Goal: Task Accomplishment & Management: Manage account settings

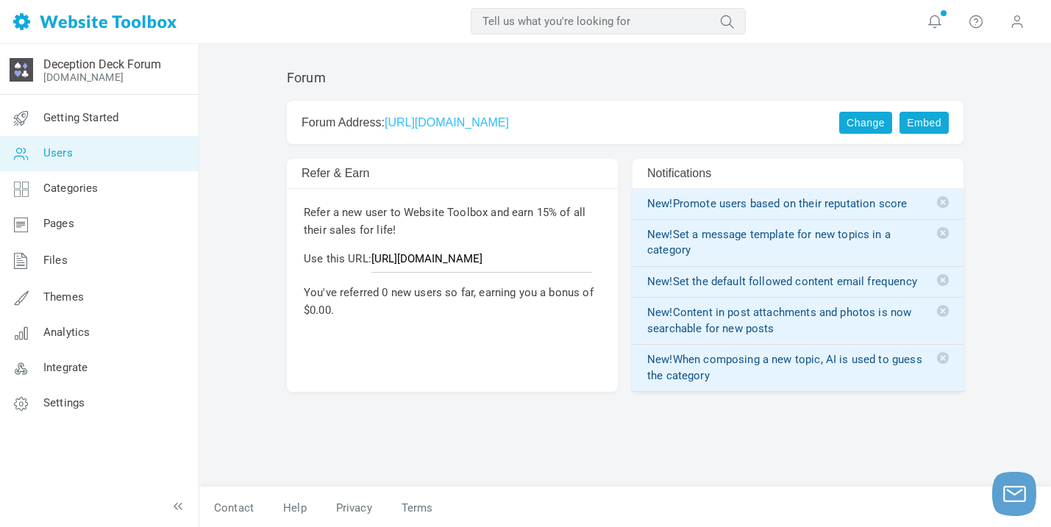
click at [101, 163] on link "Users" at bounding box center [98, 153] width 199 height 35
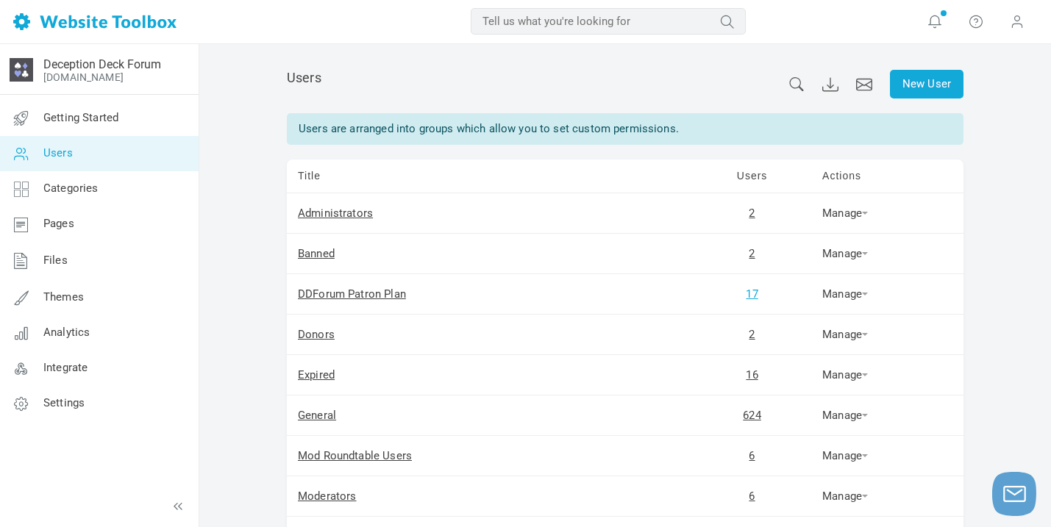
click at [753, 296] on link "17" at bounding box center [752, 294] width 12 height 13
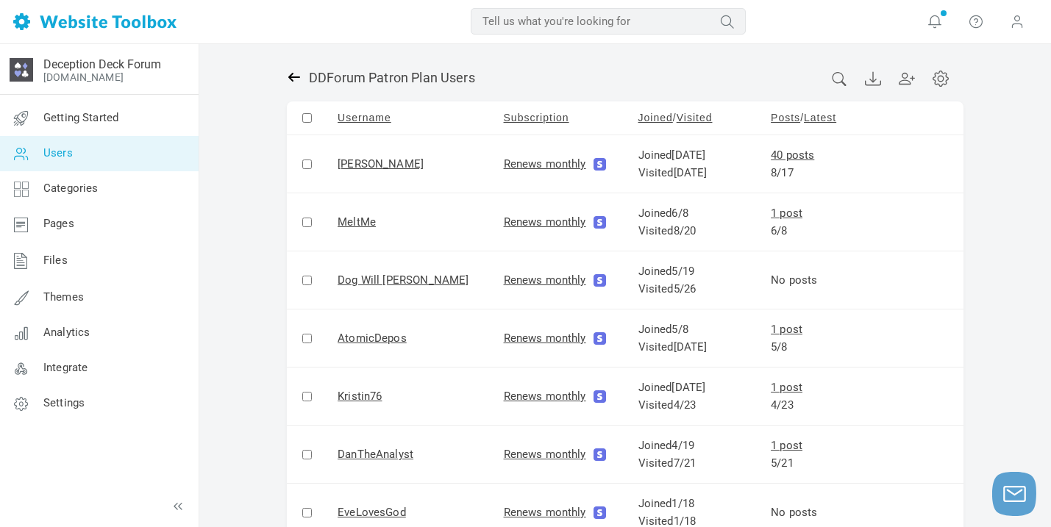
click at [296, 79] on icon at bounding box center [294, 77] width 15 height 15
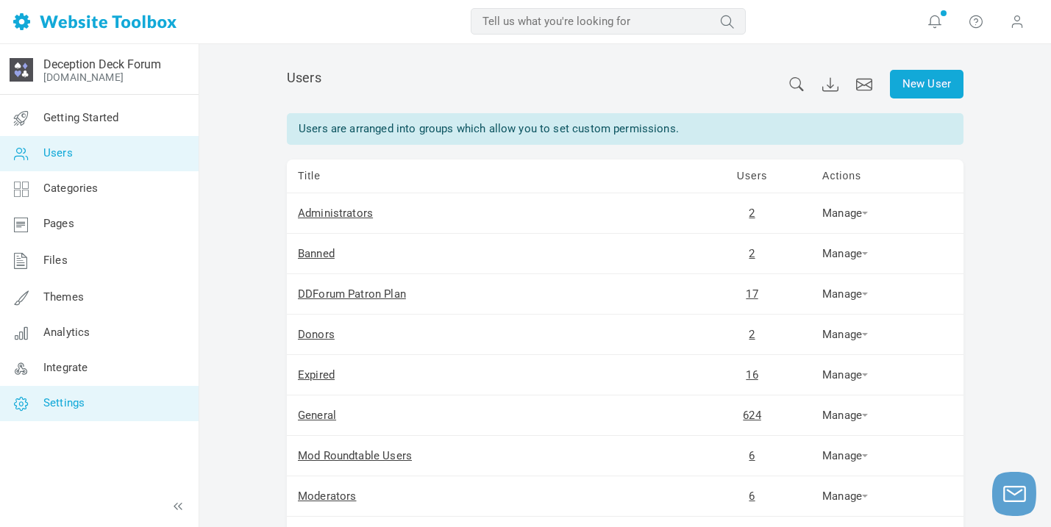
click at [106, 393] on link "Settings" at bounding box center [98, 403] width 199 height 35
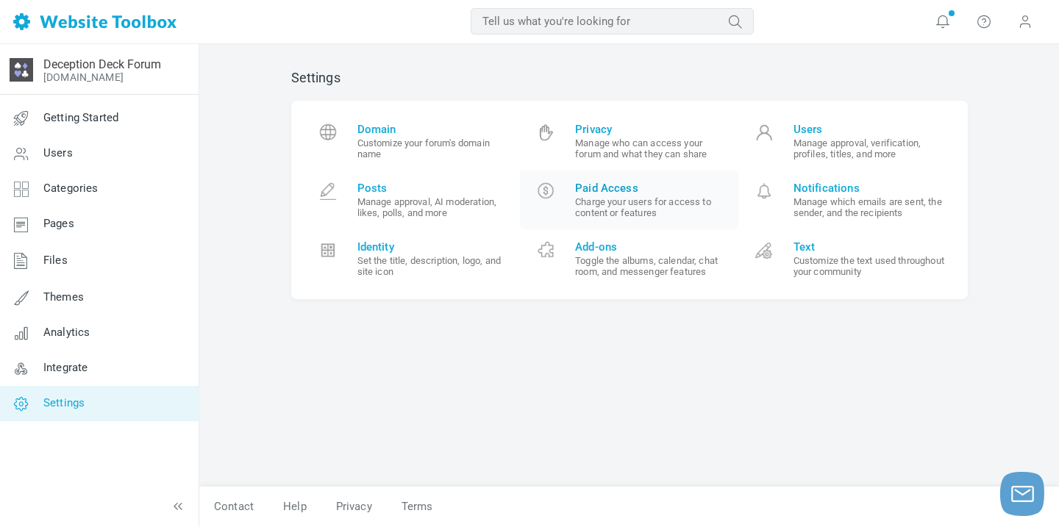
click at [660, 193] on span "Paid Access" at bounding box center [651, 188] width 152 height 13
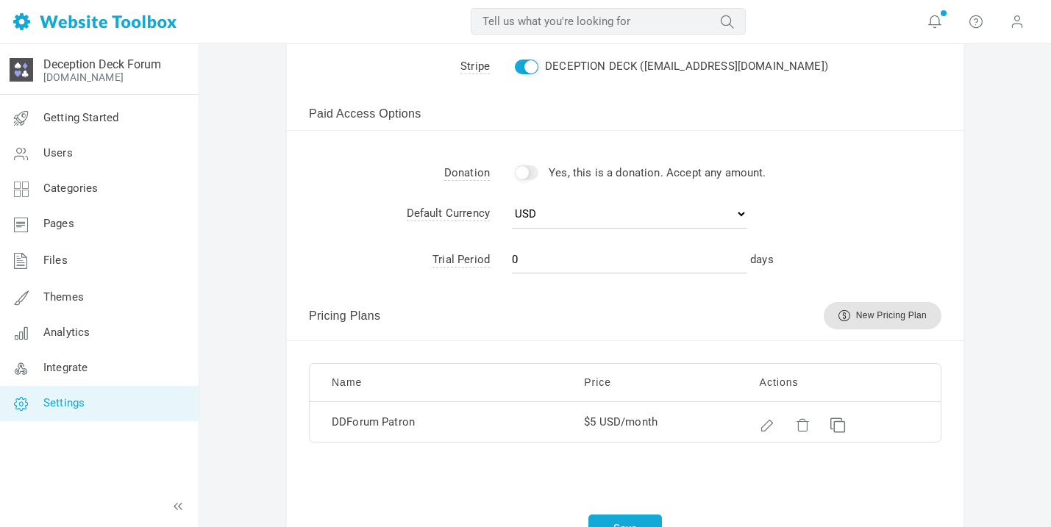
scroll to position [302, 0]
